Goal: Find specific page/section: Find specific page/section

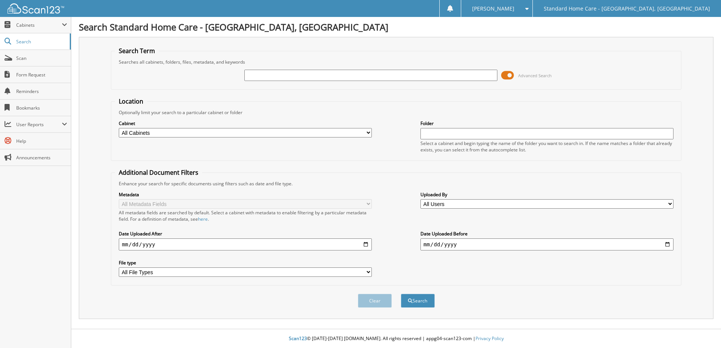
click at [288, 75] on input "text" at bounding box center [370, 75] width 253 height 11
type input "[PERSON_NAME]"
click at [425, 303] on button "Search" at bounding box center [418, 301] width 34 height 14
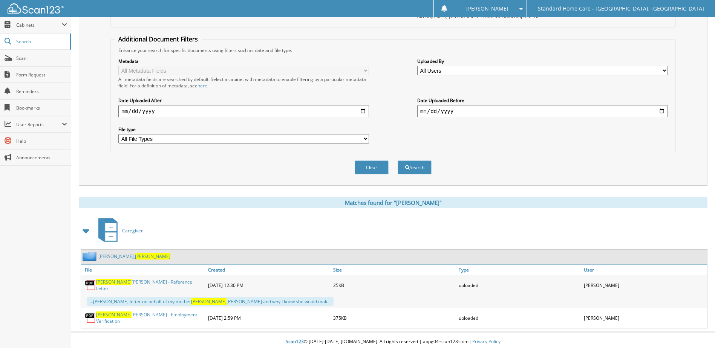
scroll to position [134, 0]
click at [113, 256] on link "[PERSON_NAME]" at bounding box center [134, 256] width 72 height 6
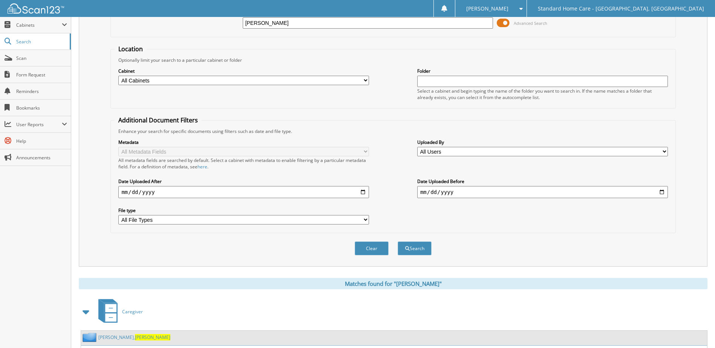
scroll to position [134, 0]
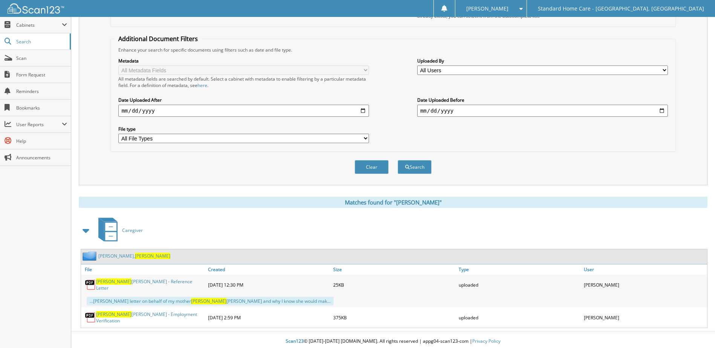
click at [105, 254] on link "[PERSON_NAME]" at bounding box center [134, 256] width 72 height 6
